Goal: Information Seeking & Learning: Check status

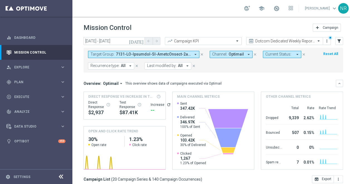
scroll to position [12, 0]
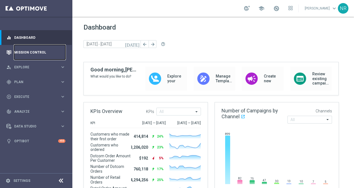
click at [41, 54] on link "Mission Control" at bounding box center [39, 52] width 51 height 15
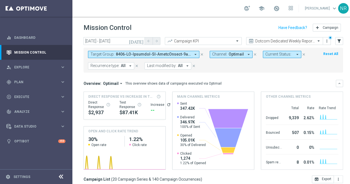
click at [5, 159] on sidenavbar "equalizer Dashboard Mission Control" at bounding box center [36, 92] width 72 height 184
click at [141, 42] on icon "today" at bounding box center [136, 40] width 15 height 5
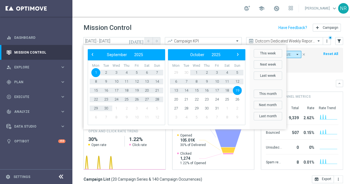
click at [237, 88] on span "19" at bounding box center [237, 90] width 9 height 9
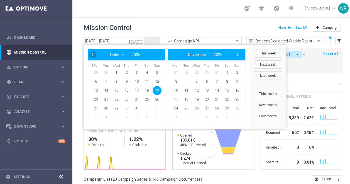
click at [91, 55] on span "‹" at bounding box center [92, 54] width 7 height 7
click at [136, 89] on span "19" at bounding box center [136, 90] width 9 height 9
type input "19 Sep 2025 - 19 Sep 2025"
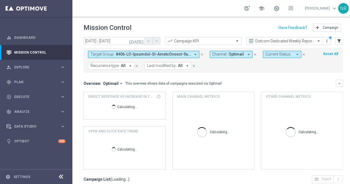
click at [202, 53] on icon "close" at bounding box center [202, 54] width 4 height 4
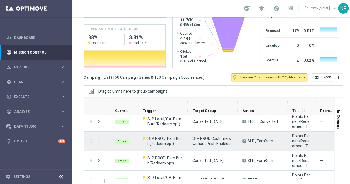
scroll to position [530, 0]
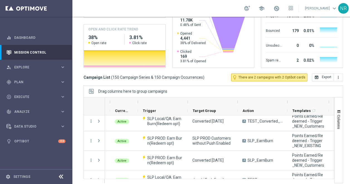
drag, startPoint x: 315, startPoint y: 101, endPoint x: 329, endPoint y: 103, distance: 14.0
click at [329, 103] on div at bounding box center [329, 101] width 2 height 9
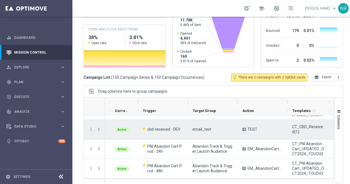
scroll to position [93, 0]
click at [230, 137] on div "email_test" at bounding box center [213, 128] width 50 height 19
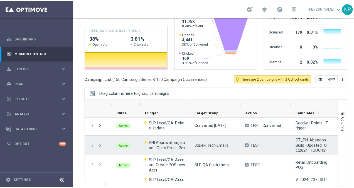
scroll to position [197, 0]
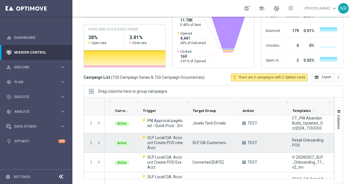
click at [89, 140] on icon "more_vert" at bounding box center [91, 142] width 5 height 5
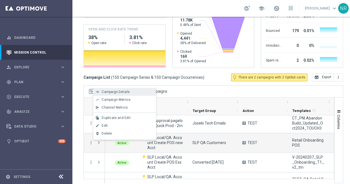
click at [113, 91] on span "Campaign Details" at bounding box center [116, 92] width 28 height 4
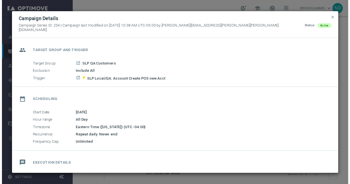
scroll to position [87, 0]
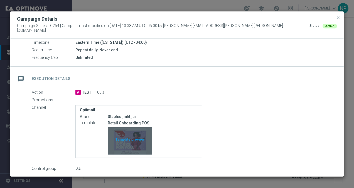
click at [146, 148] on div "Template preview" at bounding box center [130, 140] width 44 height 27
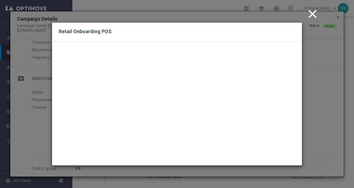
click at [314, 17] on icon "close" at bounding box center [313, 14] width 14 height 14
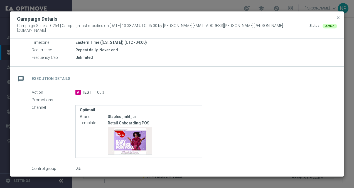
click at [339, 19] on span "close" at bounding box center [338, 17] width 4 height 4
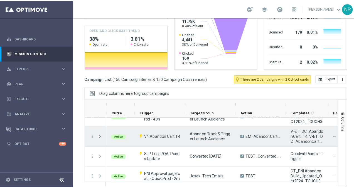
scroll to position [147, 0]
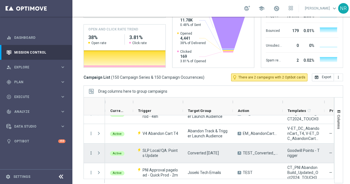
click at [89, 153] on icon "more_vert" at bounding box center [91, 152] width 5 height 5
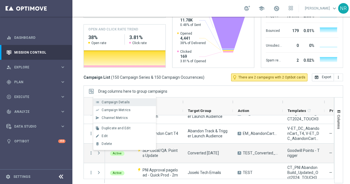
click at [116, 101] on span "Campaign Details" at bounding box center [116, 102] width 28 height 4
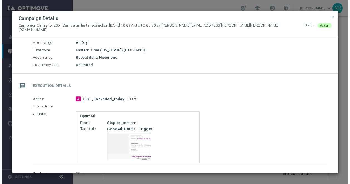
scroll to position [80, 0]
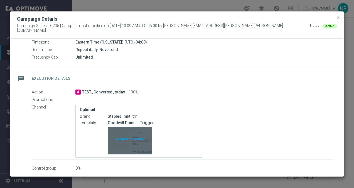
click at [123, 139] on div "Template preview" at bounding box center [130, 140] width 44 height 27
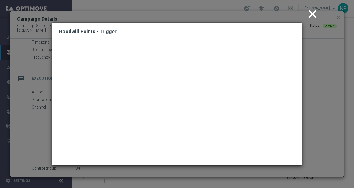
click at [314, 11] on icon "close" at bounding box center [313, 14] width 14 height 14
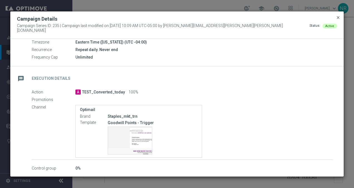
click at [338, 20] on span "close" at bounding box center [338, 17] width 4 height 4
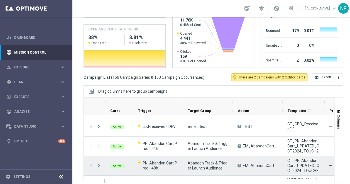
scroll to position [96, 0]
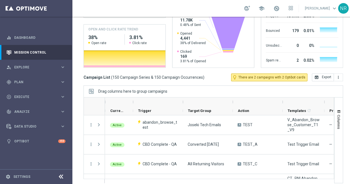
drag, startPoint x: 212, startPoint y: 156, endPoint x: 222, endPoint y: 128, distance: 30.1
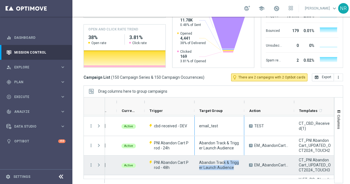
scroll to position [96, 0]
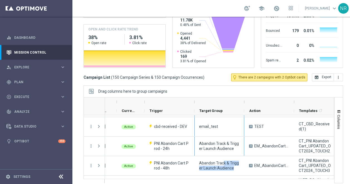
click at [220, 85] on div "Drag columns here to group campaigns" at bounding box center [214, 91] width 260 height 12
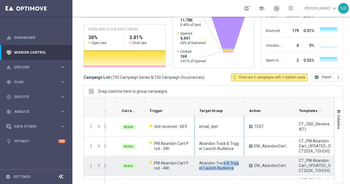
click at [229, 160] on span "Abandon Track & Trigger Launch Audience" at bounding box center [219, 165] width 40 height 10
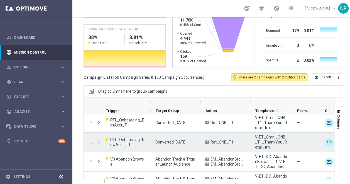
scroll to position [798, 0]
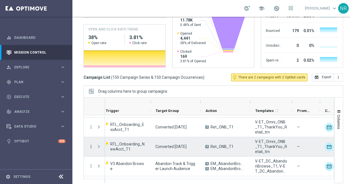
click at [92, 144] on icon "more_vert" at bounding box center [91, 146] width 5 height 5
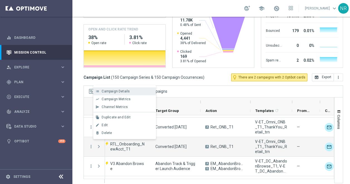
click at [111, 89] on span "Campaign Details" at bounding box center [116, 91] width 28 height 4
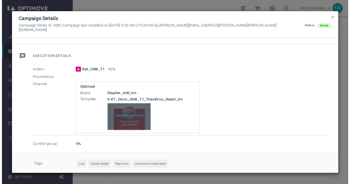
scroll to position [101, 0]
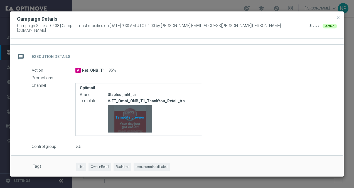
click at [137, 124] on div "Template preview" at bounding box center [130, 118] width 44 height 27
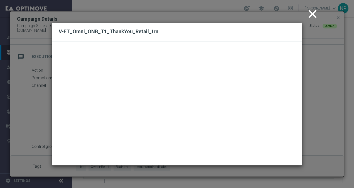
click at [311, 14] on icon "close" at bounding box center [313, 14] width 14 height 14
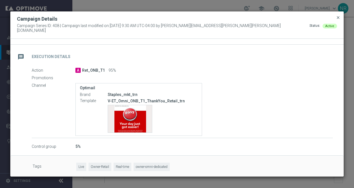
click at [338, 18] on span "close" at bounding box center [338, 17] width 4 height 4
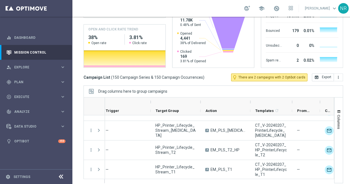
scroll to position [0, 0]
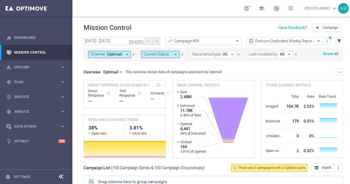
click at [119, 53] on span "Optimail" at bounding box center [114, 54] width 15 height 5
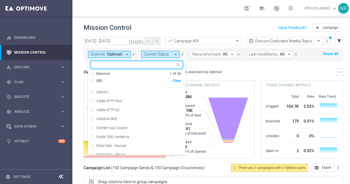
click at [244, 21] on header "Mission Control add Campaign" at bounding box center [213, 27] width 282 height 20
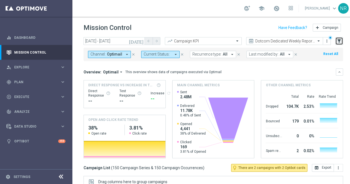
click at [342, 42] on button "filter_alt" at bounding box center [340, 41] width 8 height 8
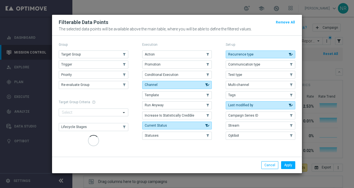
click at [99, 54] on div "Group Target Group .cls-1{fill:none;} .cls-1{fill:none;} Trigger .cls-1{fill:no…" at bounding box center [94, 94] width 70 height 106
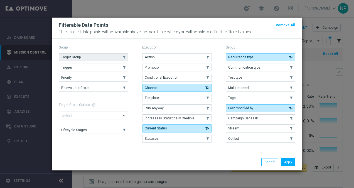
click at [74, 57] on span "Target Group" at bounding box center [71, 57] width 20 height 4
click at [293, 159] on button "Apply" at bounding box center [288, 162] width 14 height 8
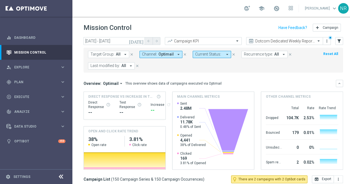
click at [106, 53] on span "Target Group:" at bounding box center [103, 54] width 24 height 5
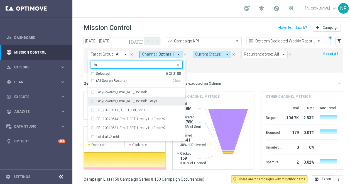
click at [155, 99] on label "EasyRewards_Email_RET_HotDeals-Grays" at bounding box center [126, 100] width 61 height 3
type input "hot"
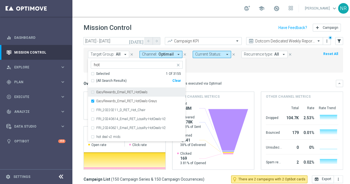
click at [145, 92] on label "EasyRewards_Email_RET_HotDeals" at bounding box center [121, 91] width 51 height 3
click at [234, 85] on div "Overview: Optimail arrow_drop_down This overview shows data of campaigns execut…" at bounding box center [214, 83] width 260 height 7
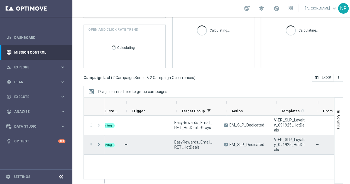
scroll to position [0, 54]
